Goal: Navigation & Orientation: Understand site structure

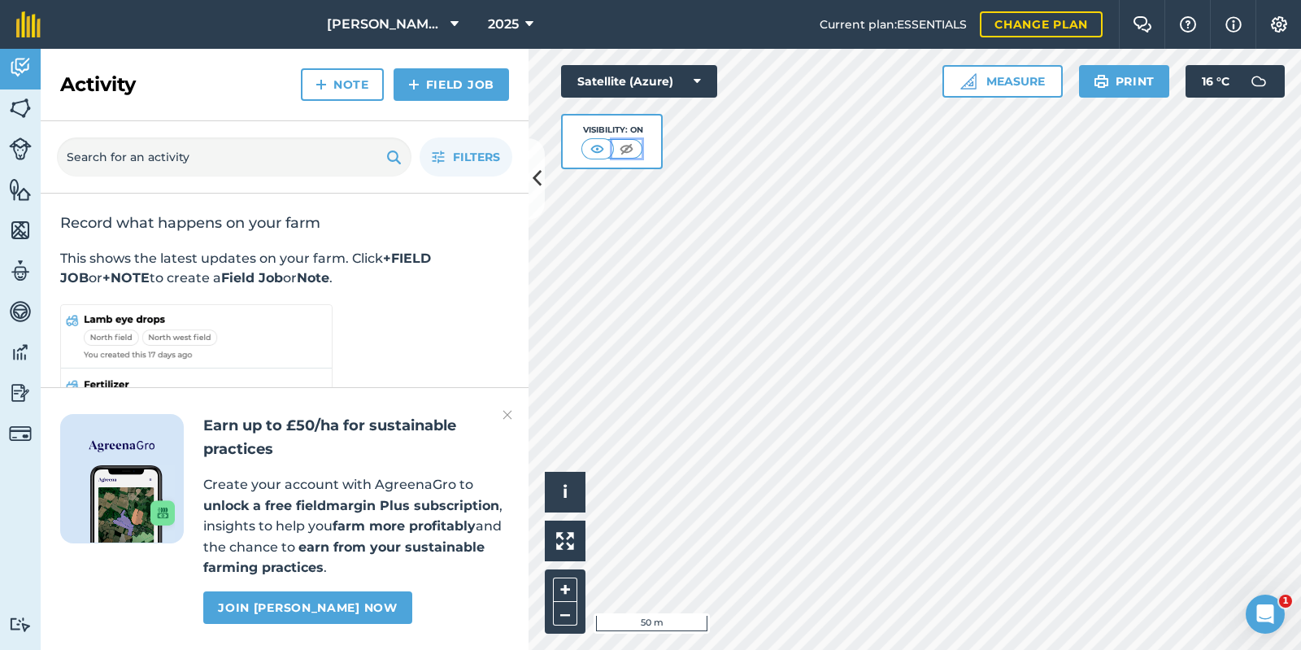
click at [630, 150] on img at bounding box center [626, 149] width 20 height 16
click at [591, 145] on img at bounding box center [598, 149] width 20 height 16
click at [485, 515] on div "Activity Fields Livestock Features Maps Team Vehicles Data Reporting Billing Tu…" at bounding box center [650, 349] width 1301 height 601
click at [694, 79] on icon at bounding box center [697, 81] width 7 height 16
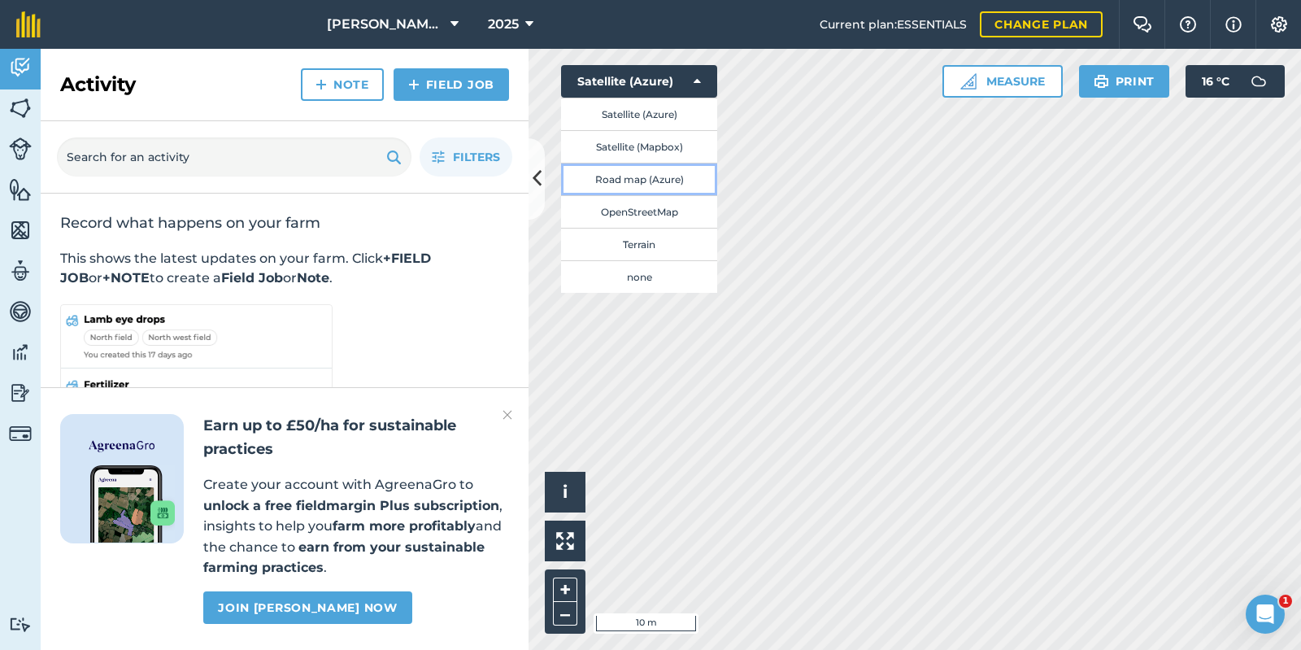
click at [655, 176] on button "Road map (Azure)" at bounding box center [639, 179] width 156 height 33
